Goal: Navigation & Orientation: Find specific page/section

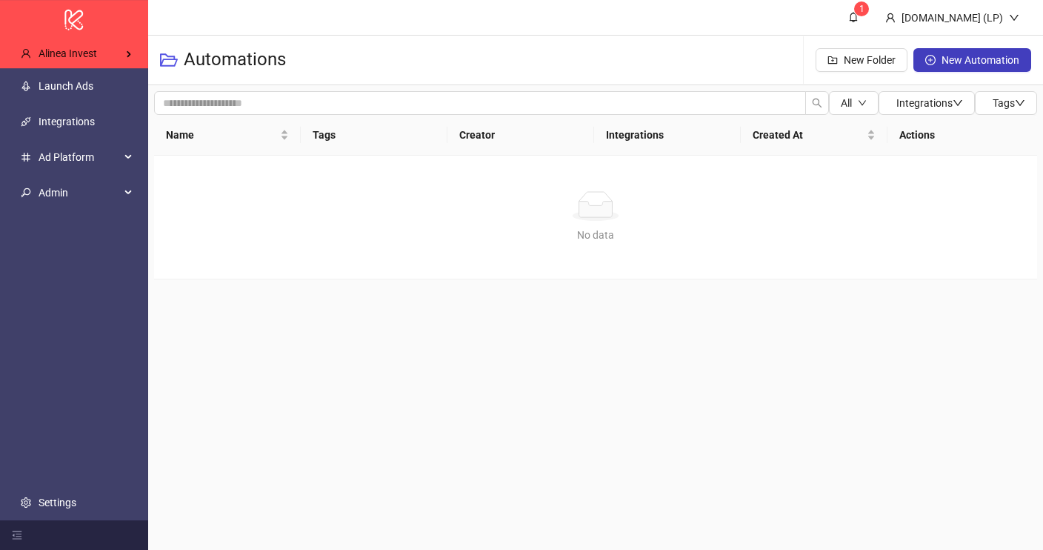
click at [239, 32] on header "1 [DOMAIN_NAME] (LP)" at bounding box center [595, 18] width 895 height 36
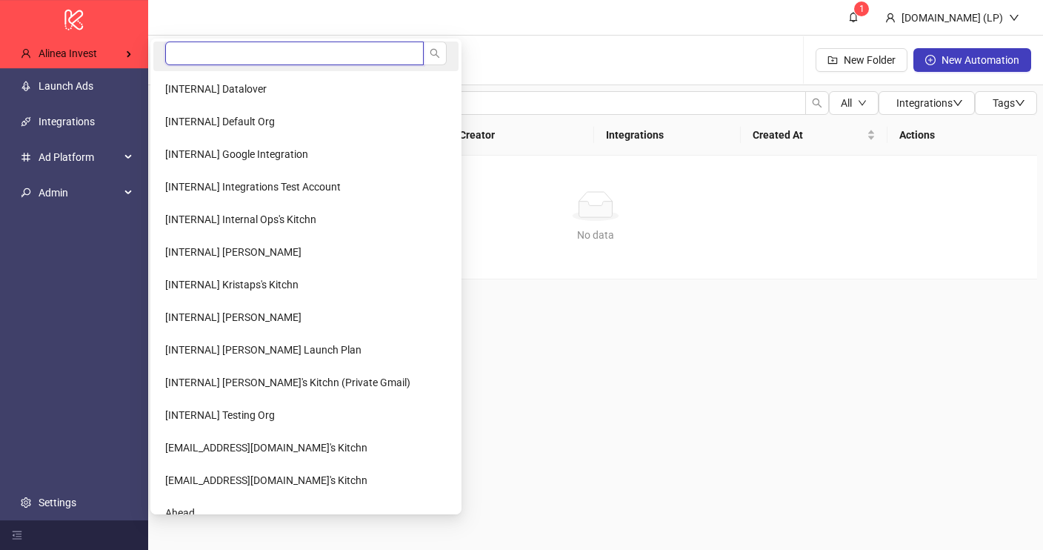
click at [238, 52] on input "search" at bounding box center [294, 53] width 259 height 24
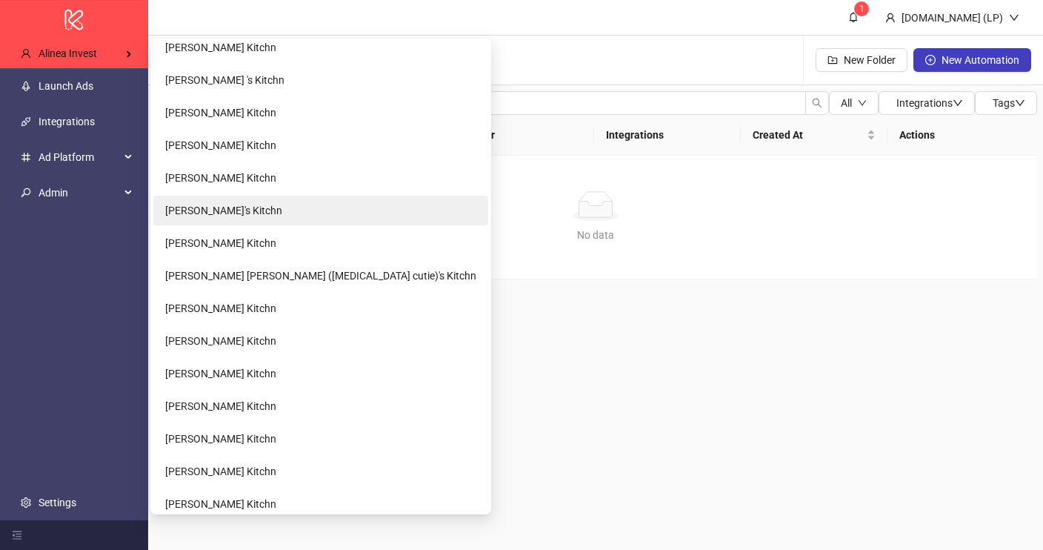
scroll to position [233, 0]
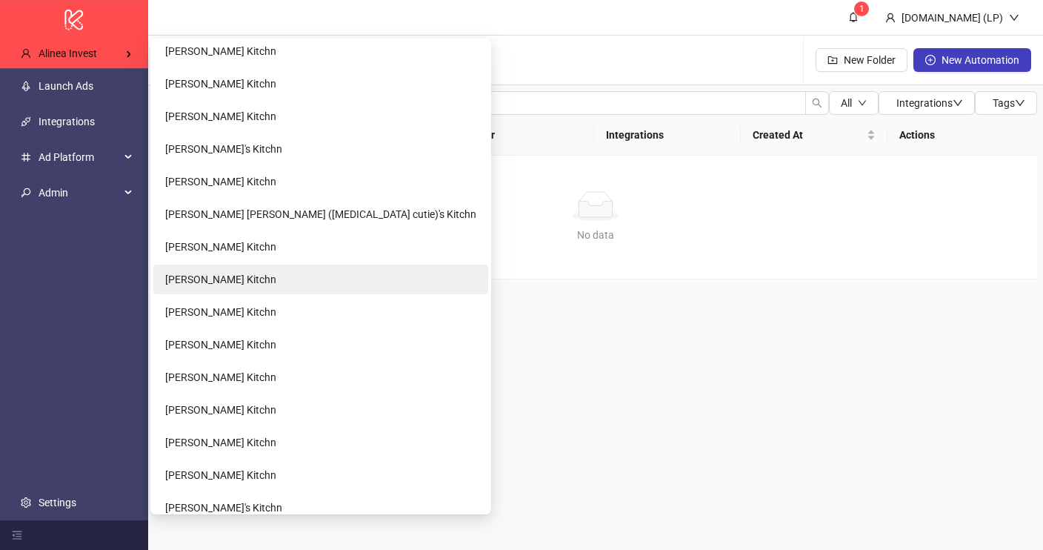
type input "*****"
click at [270, 287] on li "[PERSON_NAME] Kitchn" at bounding box center [320, 280] width 335 height 30
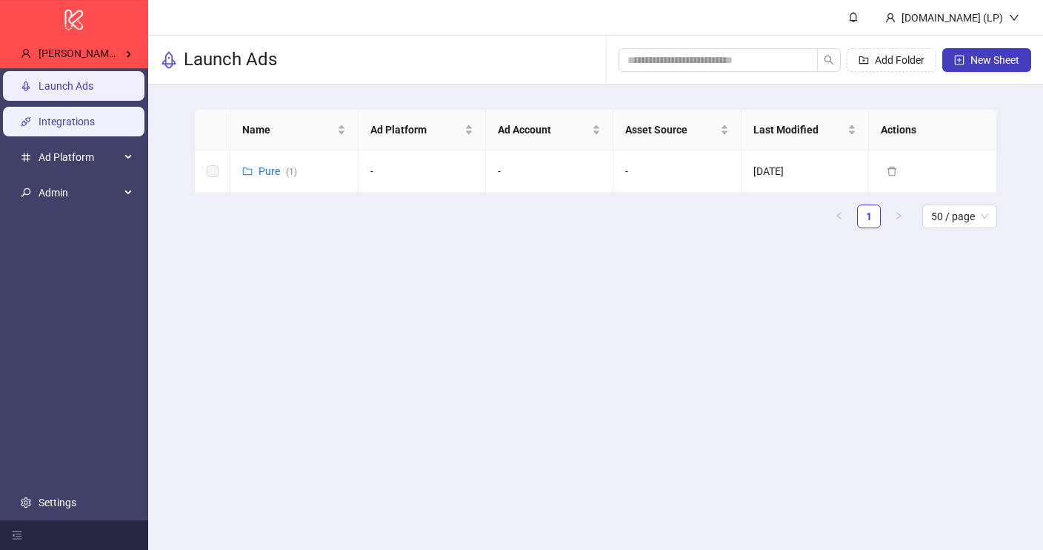
click at [87, 127] on link "Integrations" at bounding box center [67, 122] width 56 height 12
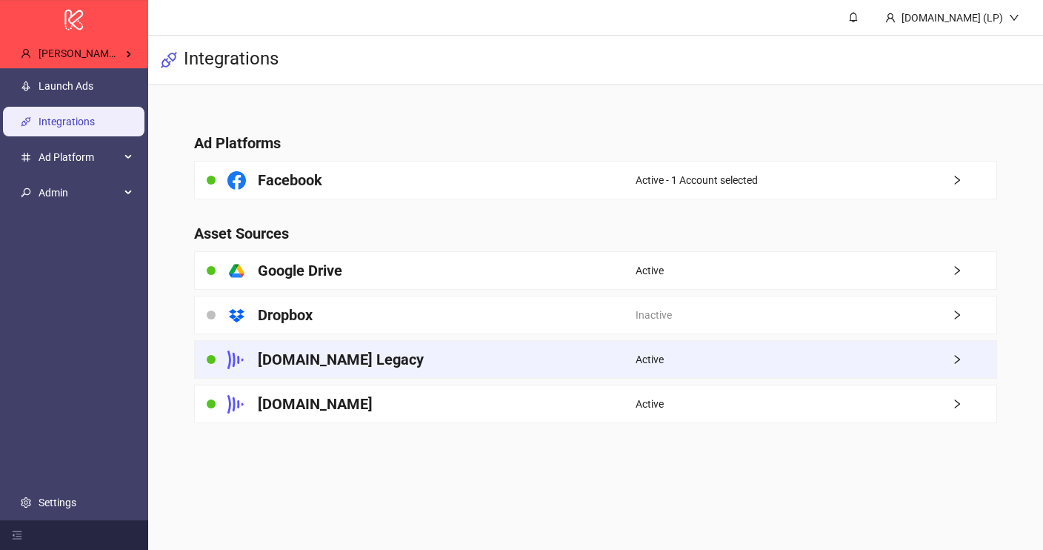
click at [514, 368] on div "Frame.io Legacy" at bounding box center [415, 359] width 441 height 37
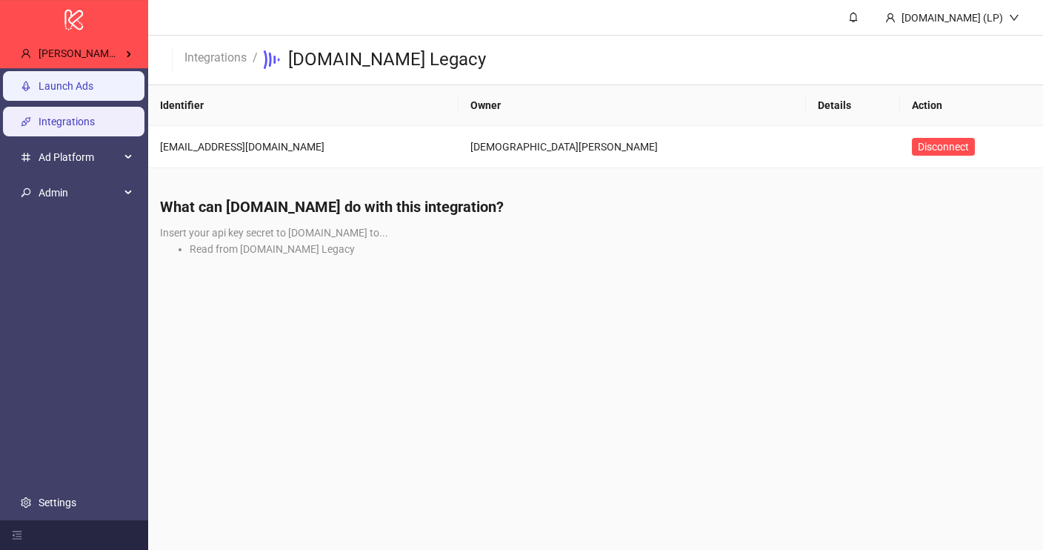
click at [79, 87] on link "Launch Ads" at bounding box center [66, 86] width 55 height 12
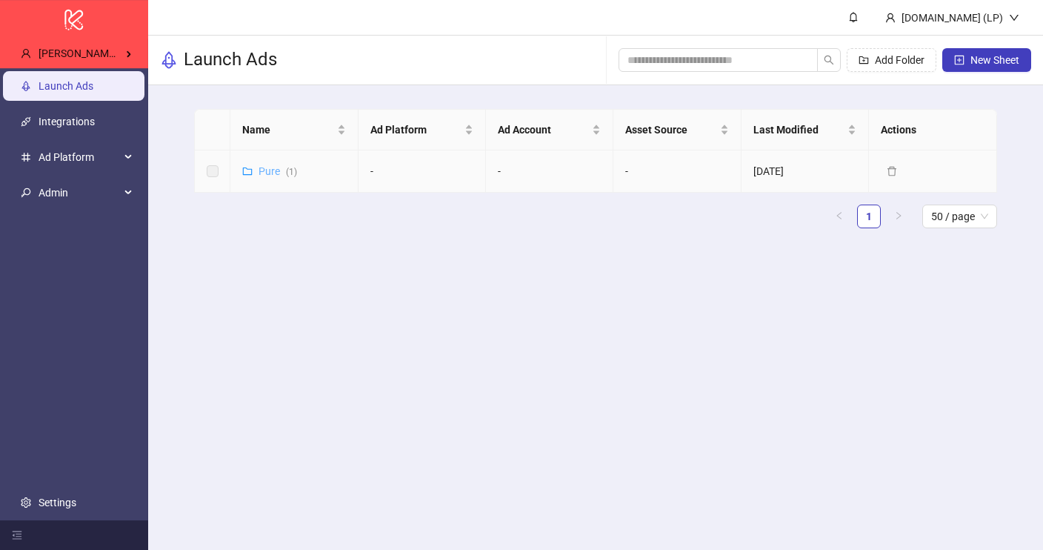
click at [271, 170] on link "Pure ( 1 )" at bounding box center [278, 171] width 39 height 12
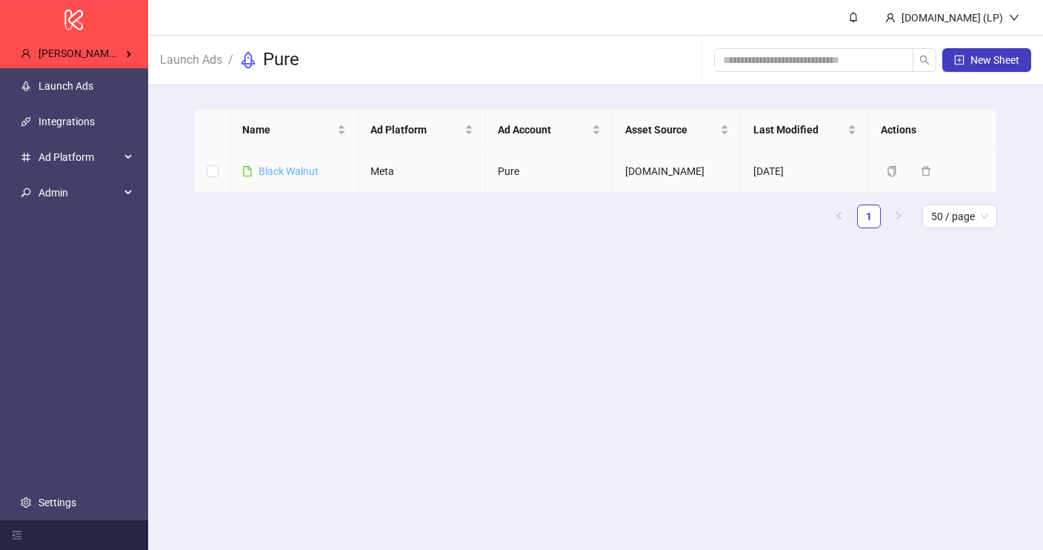
click at [277, 173] on link "Black Walnut" at bounding box center [289, 171] width 60 height 12
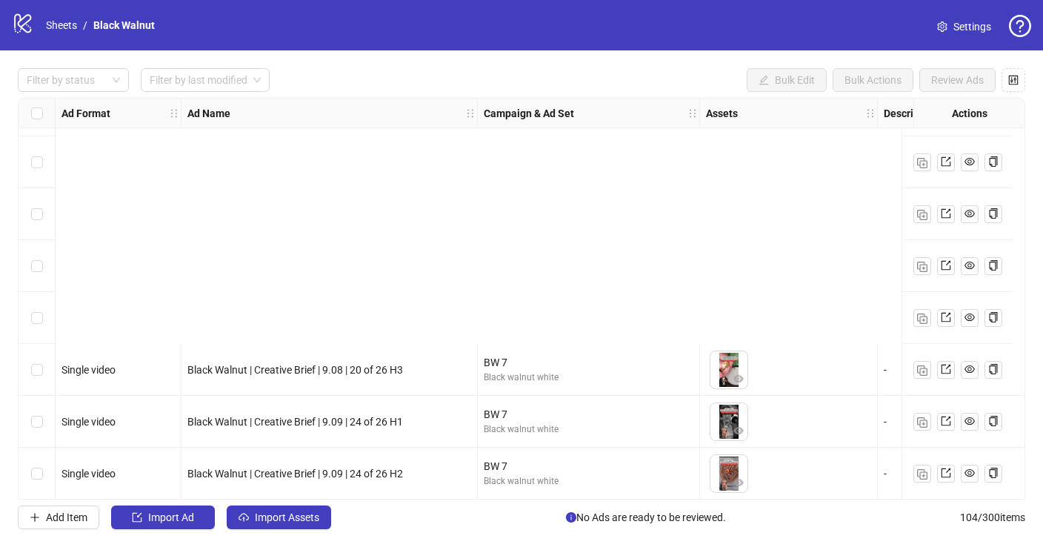
scroll to position [5030, 0]
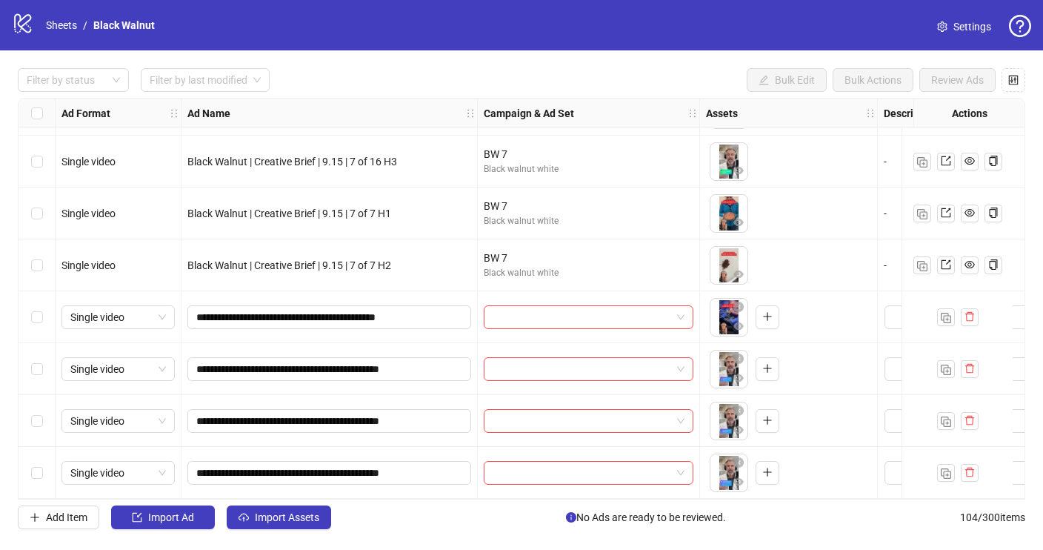
click at [25, 18] on icon "logo/logo-mobile" at bounding box center [23, 23] width 22 height 22
click at [58, 18] on link "Sheets" at bounding box center [61, 25] width 37 height 16
